Goal: Information Seeking & Learning: Learn about a topic

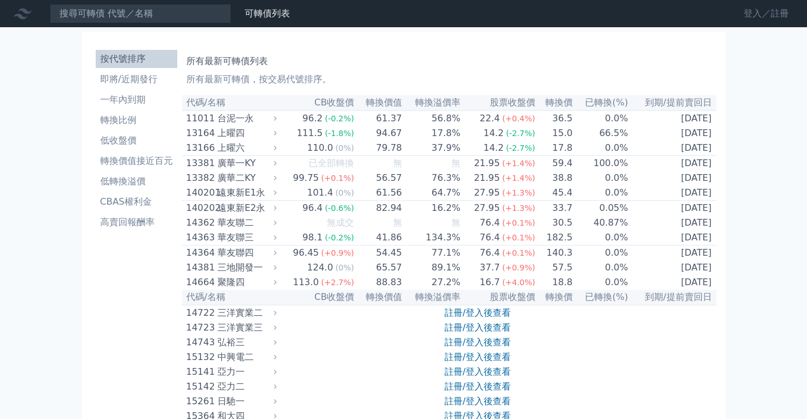
click at [761, 18] on link "登入／註冊" at bounding box center [766, 14] width 63 height 18
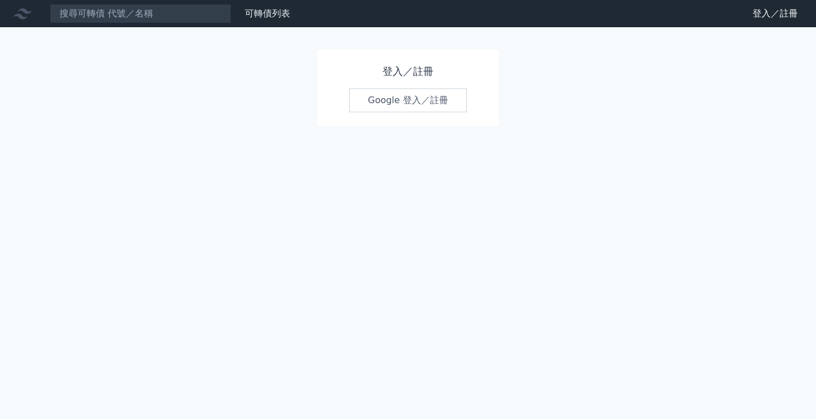
click at [450, 101] on link "Google 登入／註冊" at bounding box center [408, 100] width 118 height 24
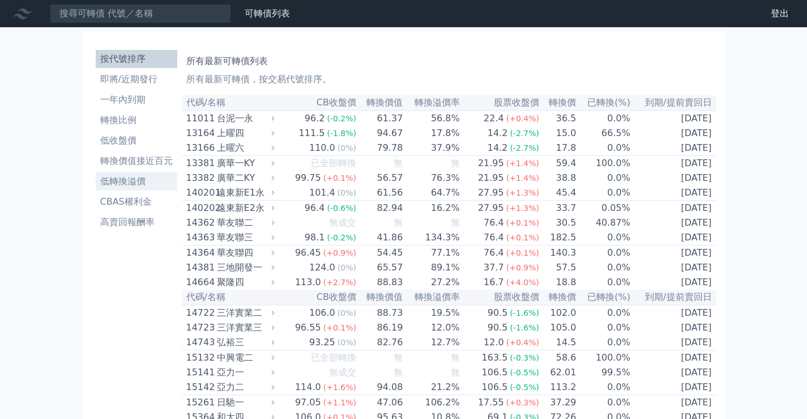
click at [121, 183] on li "低轉換溢價" at bounding box center [137, 181] width 82 height 14
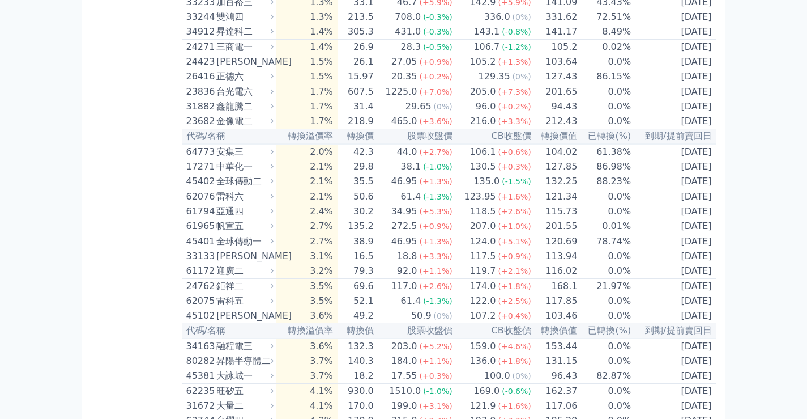
scroll to position [566, 0]
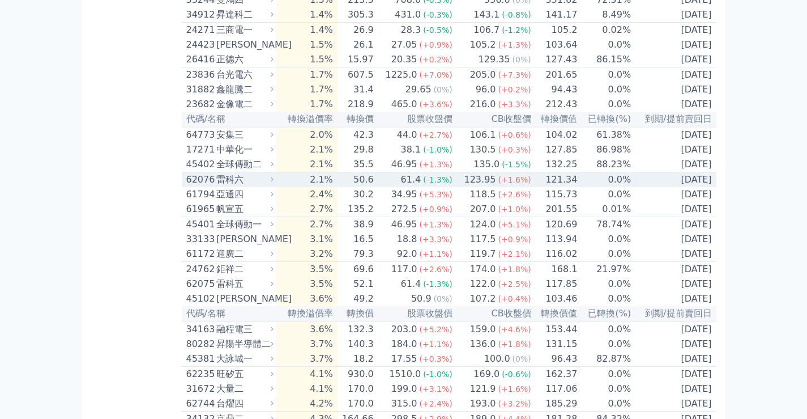
click at [257, 186] on div "雷科六" at bounding box center [243, 180] width 55 height 14
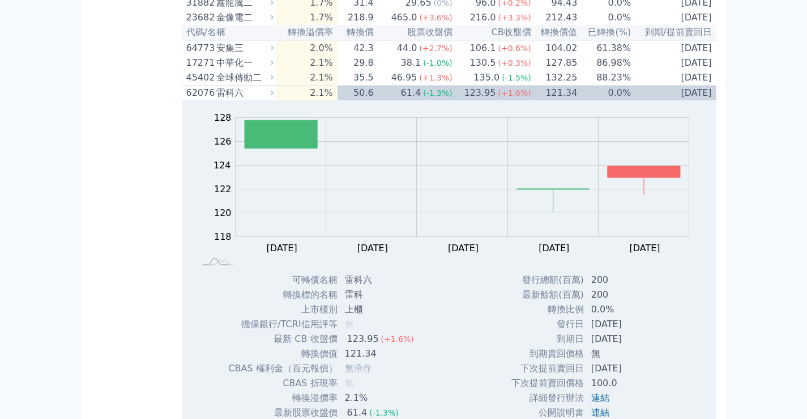
scroll to position [680, 0]
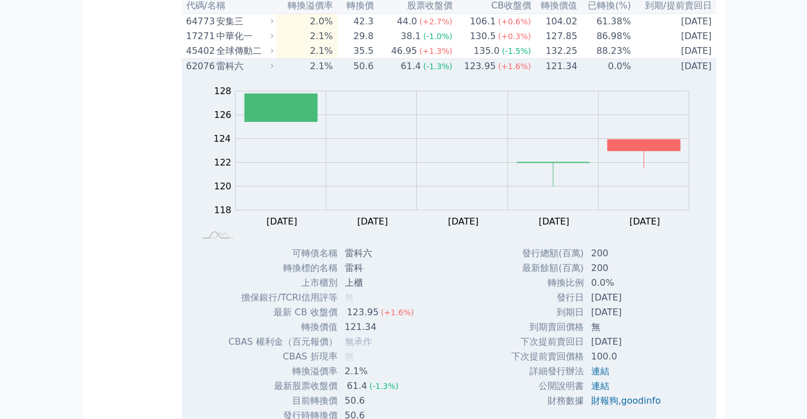
drag, startPoint x: 361, startPoint y: 305, endPoint x: 351, endPoint y: 301, distance: 10.7
click at [355, 261] on td "雷科六" at bounding box center [380, 253] width 85 height 15
drag, startPoint x: 345, startPoint y: 303, endPoint x: 362, endPoint y: 303, distance: 17.0
click at [362, 261] on td "雷科六" at bounding box center [380, 253] width 85 height 15
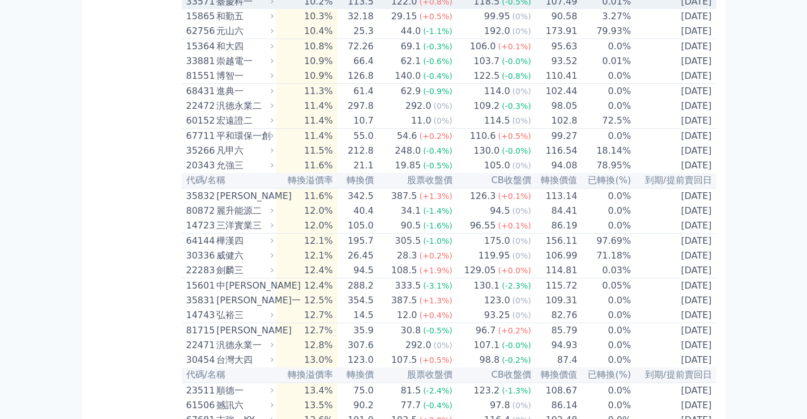
scroll to position [2096, 0]
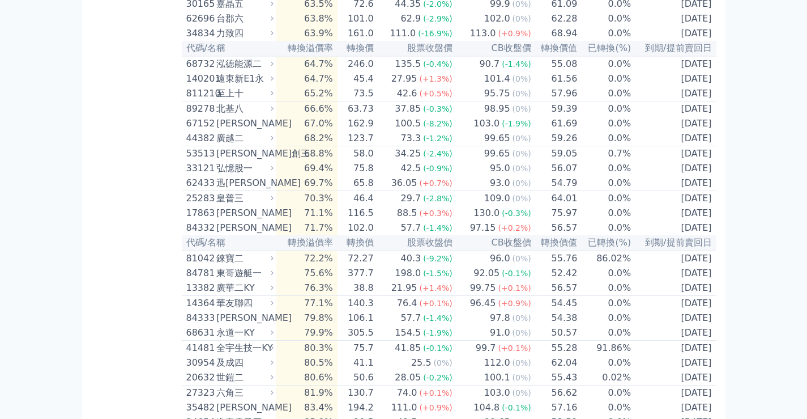
scroll to position [5098, 0]
